Goal: Information Seeking & Learning: Find specific fact

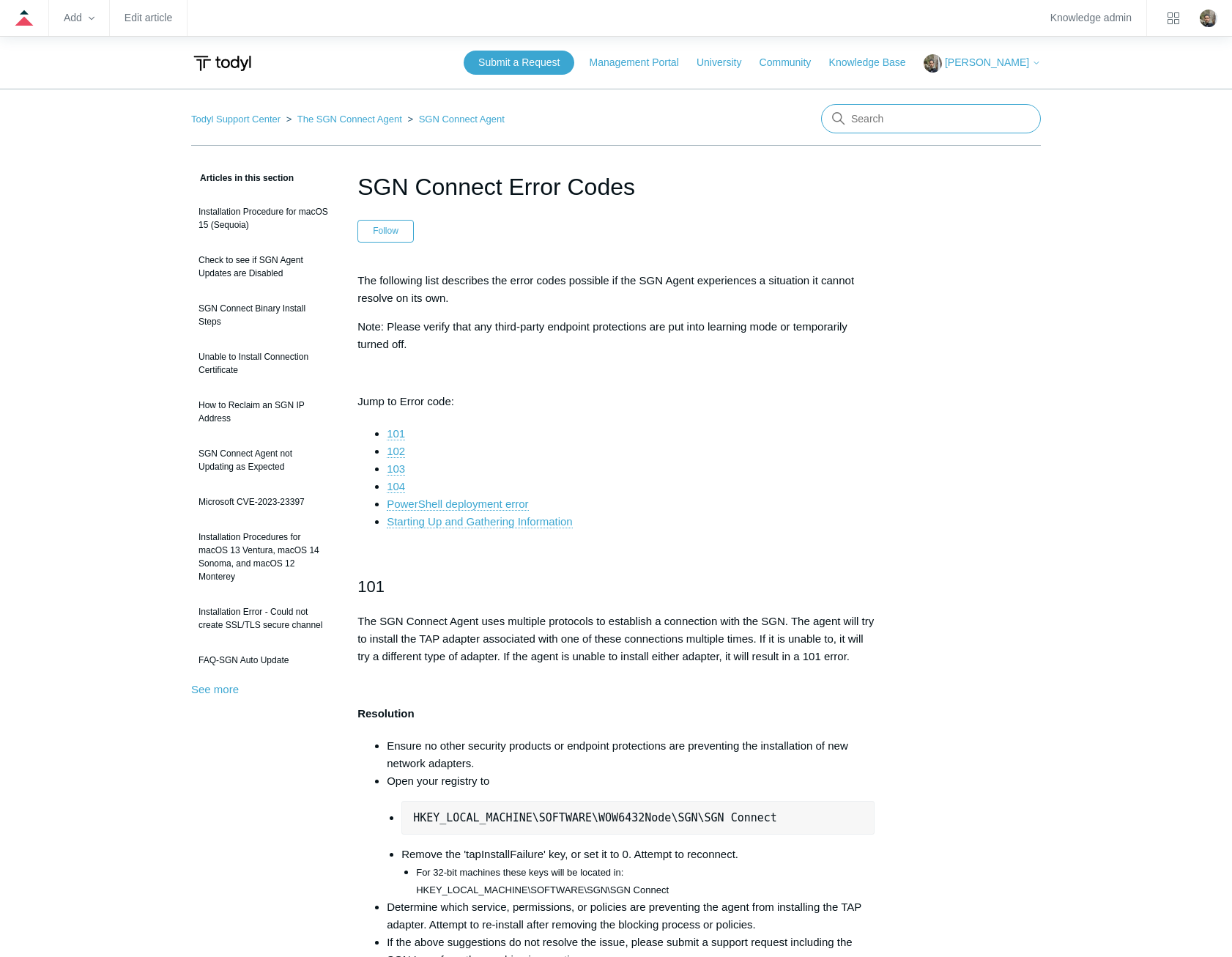
click at [958, 120] on input "Search" at bounding box center [931, 119] width 220 height 30
type input "it glue"
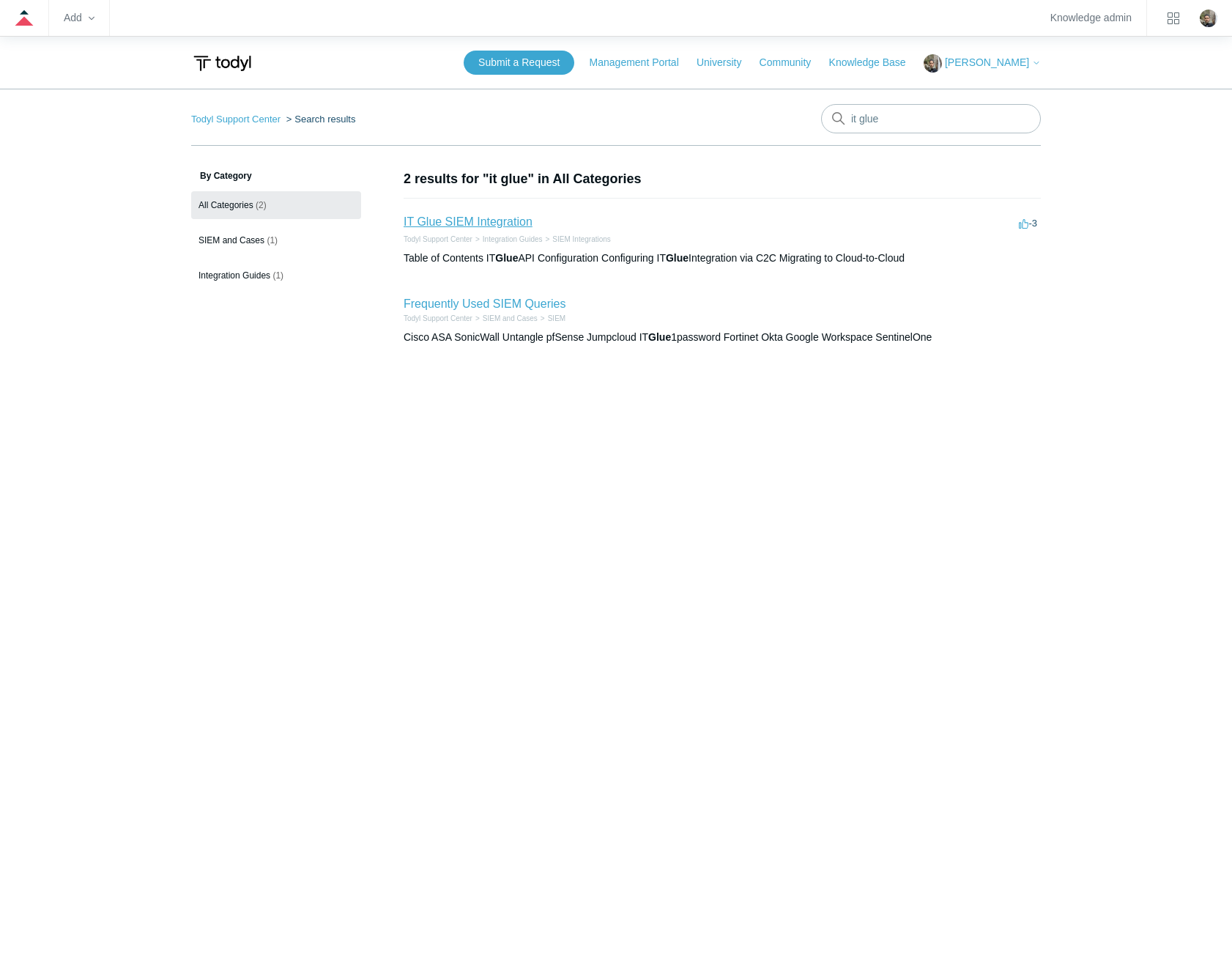
click at [501, 223] on link "IT Glue SIEM Integration" at bounding box center [468, 222] width 129 height 13
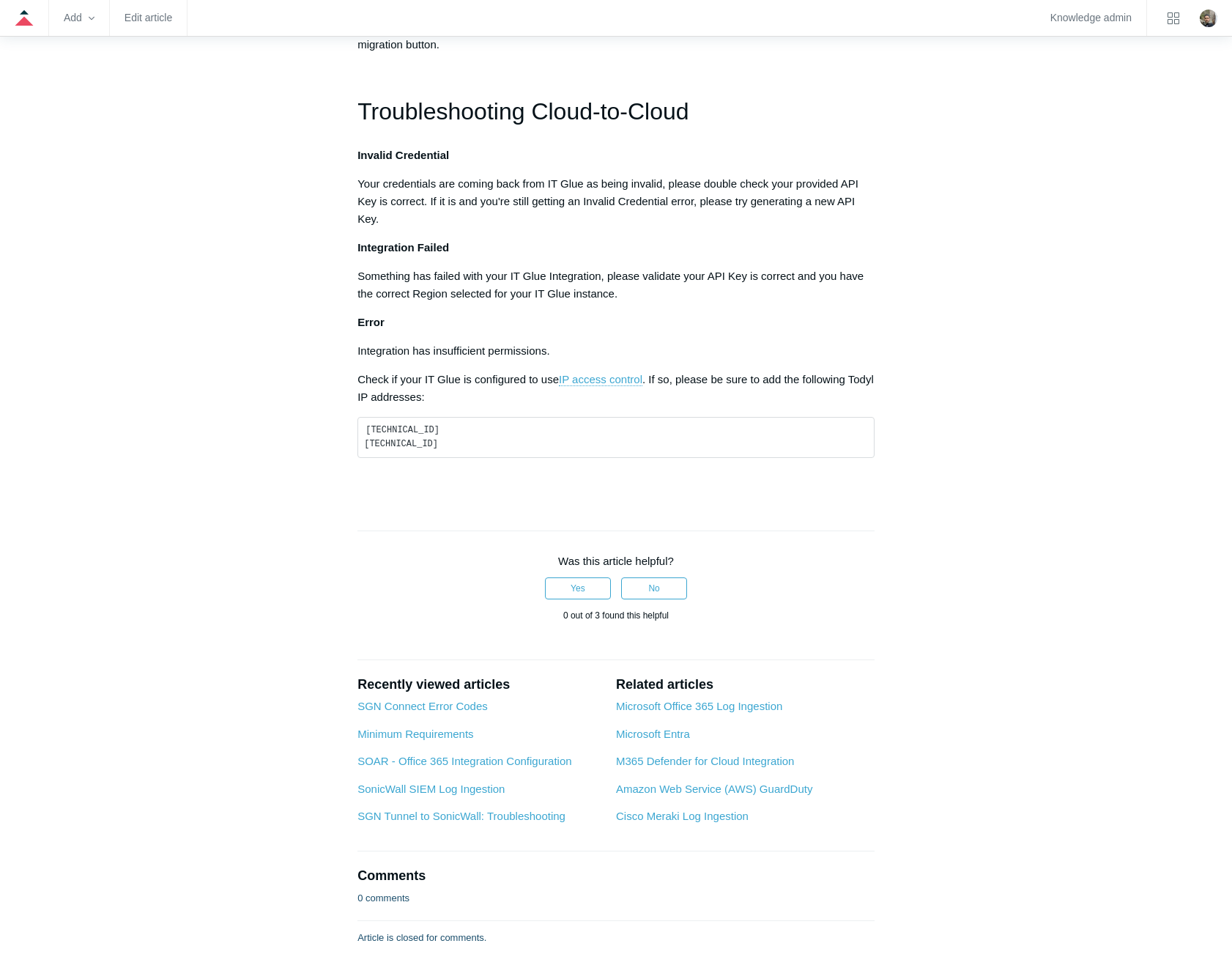
scroll to position [732, 0]
drag, startPoint x: 428, startPoint y: 662, endPoint x: 363, endPoint y: 648, distance: 66.5
click at [363, 458] on pre "44.195.153.208 50.19.146.78" at bounding box center [616, 437] width 517 height 42
copy code "44.195.153.208 50.19.146.78"
click at [605, 385] on link "IP access control" at bounding box center [601, 379] width 83 height 13
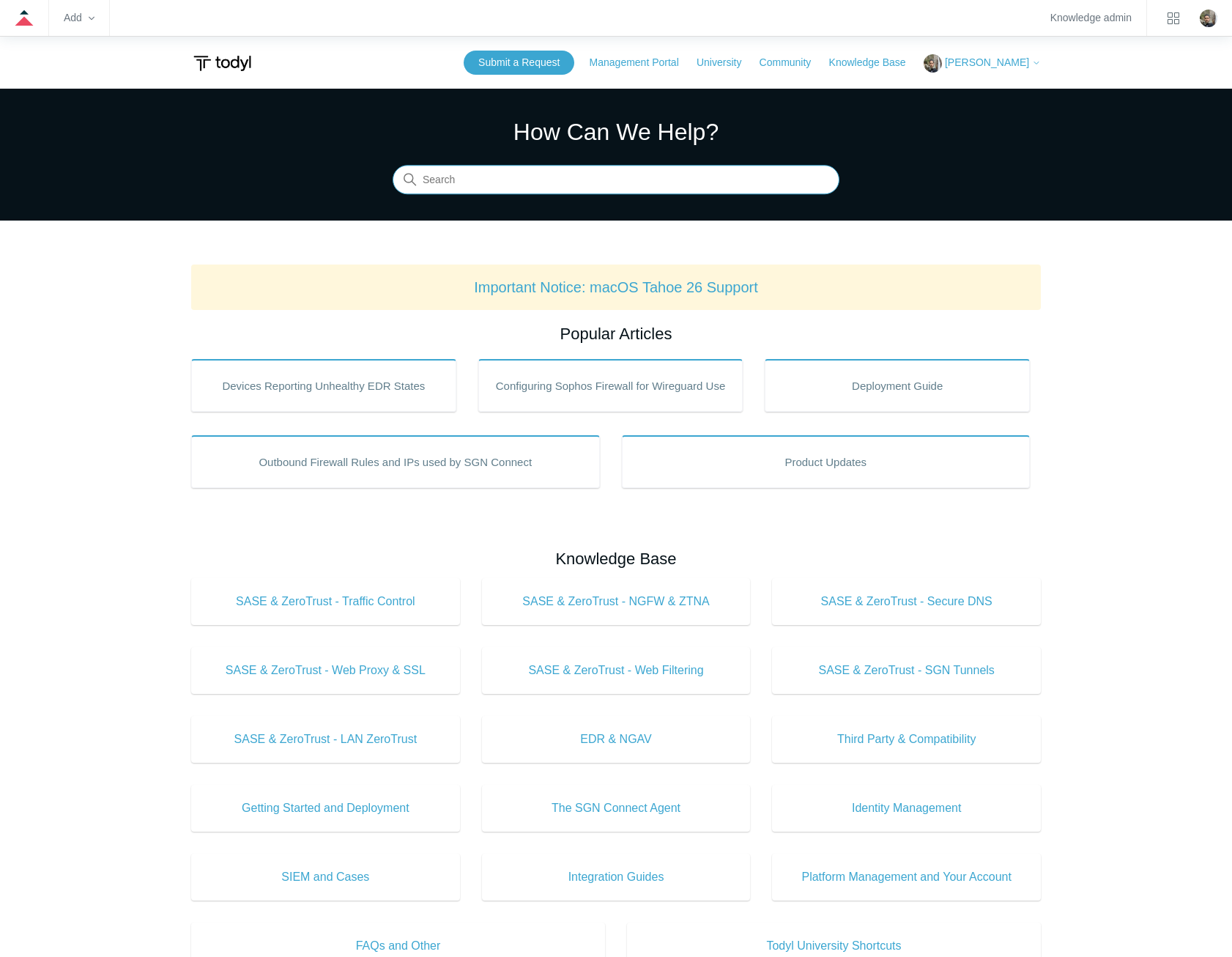
click at [606, 181] on input "Search" at bounding box center [616, 180] width 447 height 30
type input "it glue"
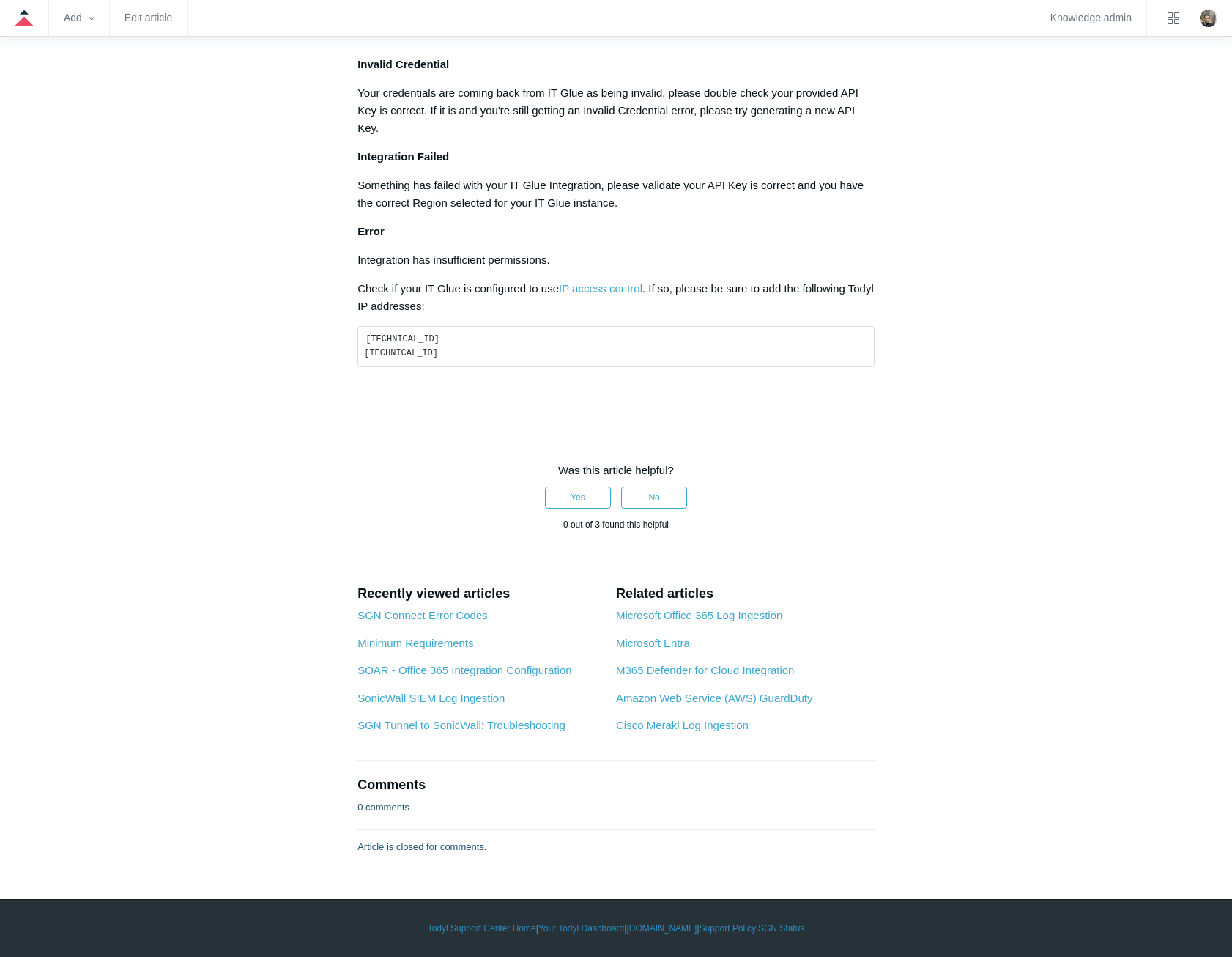
scroll to position [806, 0]
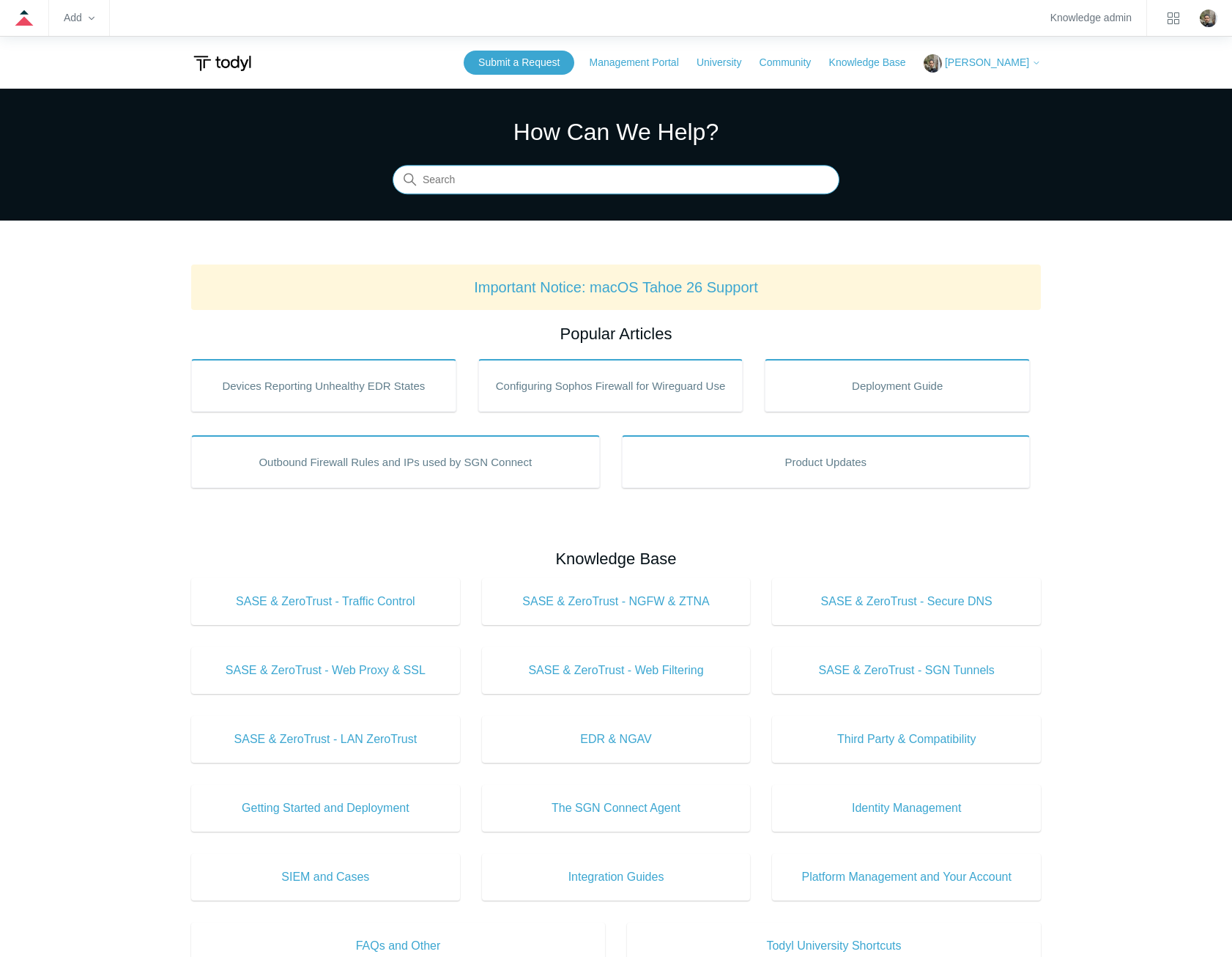
click at [776, 180] on input "Search" at bounding box center [616, 180] width 447 height 30
type input "it glue"
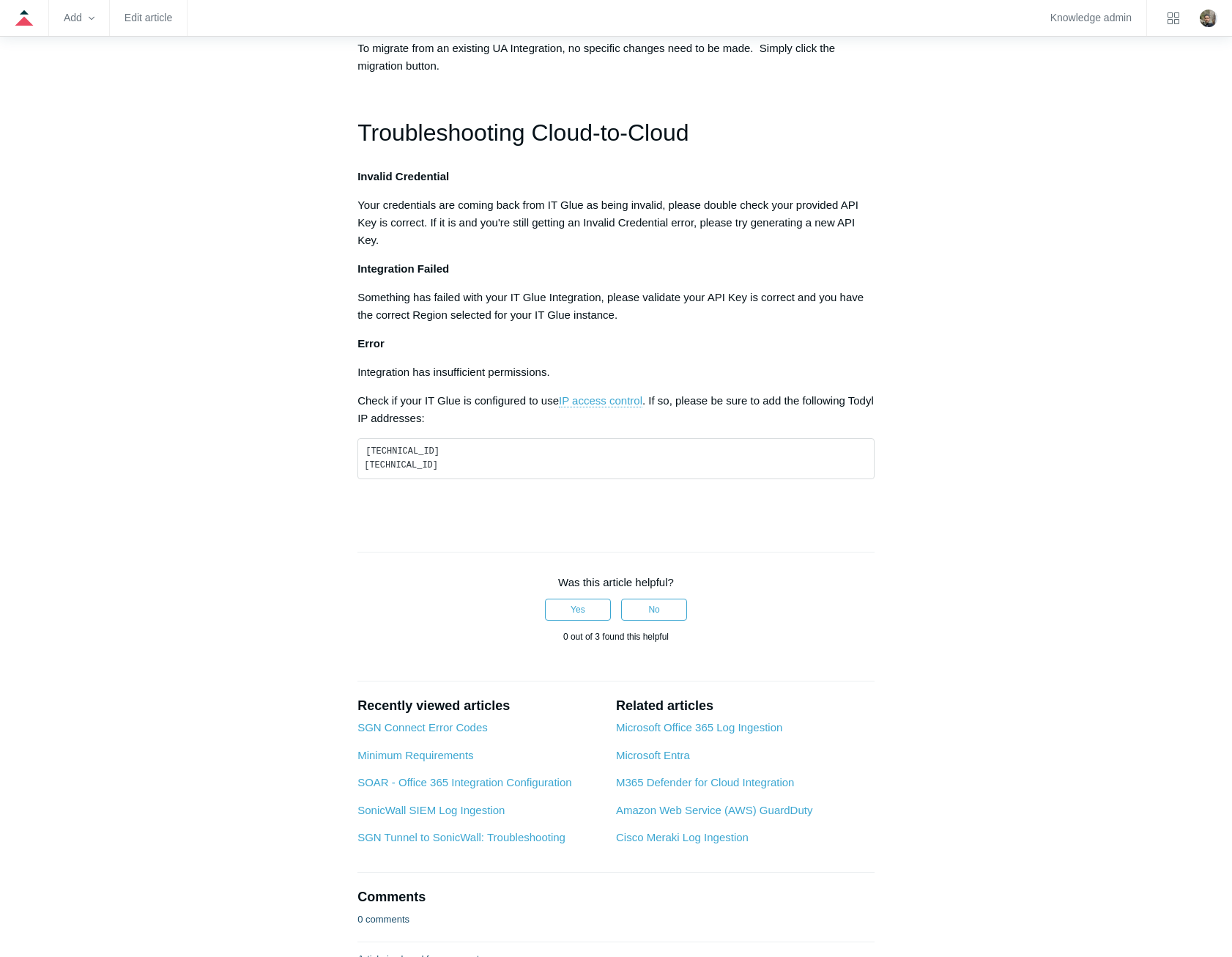
scroll to position [806, 0]
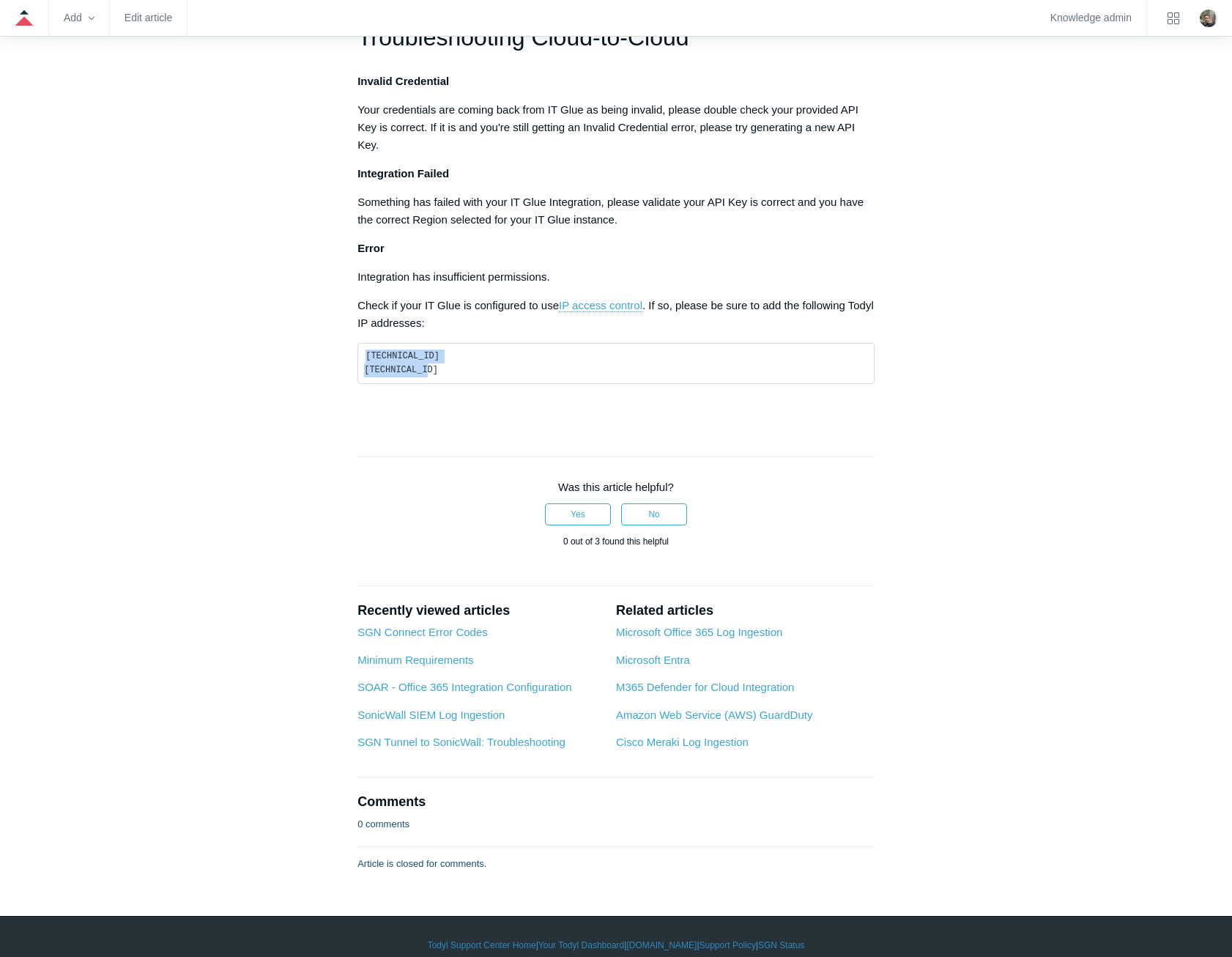
drag, startPoint x: 432, startPoint y: 585, endPoint x: 355, endPoint y: 576, distance: 77.5
click at [355, 576] on article "IT Glue SIEM Integration Follow Not yet followed by anyone Table of Contents IT…" at bounding box center [616, 117] width 561 height 1508
copy code "[TECHNICAL_ID] [TECHNICAL_ID]"
